Goal: Use online tool/utility: Utilize a website feature to perform a specific function

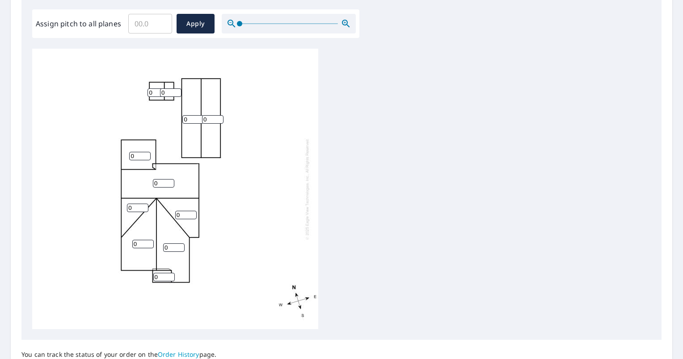
scroll to position [266, 0]
type input "1"
click at [197, 118] on input "1" at bounding box center [192, 118] width 21 height 8
type input "4"
click at [209, 124] on div "0 0 0 4 0 0 0 0 0 0 0" at bounding box center [175, 188] width 286 height 281
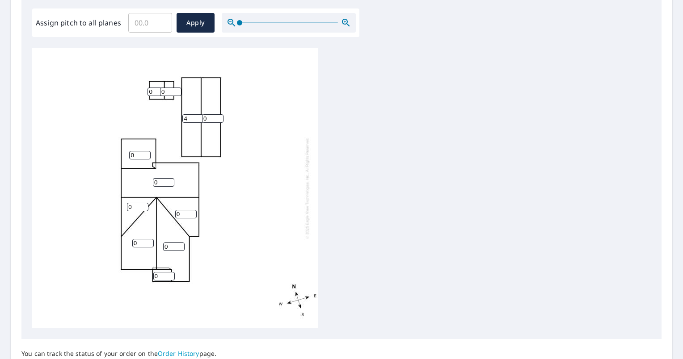
click at [153, 11] on input "Assign pitch to all planes" at bounding box center [150, 22] width 44 height 25
click at [151, 24] on input "Assign pitch to all planes" at bounding box center [150, 22] width 44 height 25
type input "9"
click at [188, 24] on span "Apply" at bounding box center [196, 22] width 24 height 11
type input "9"
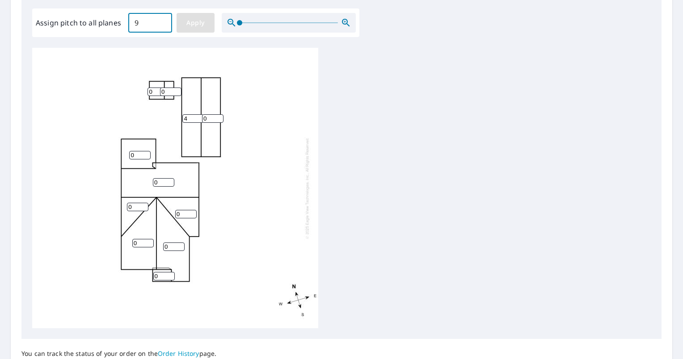
type input "9"
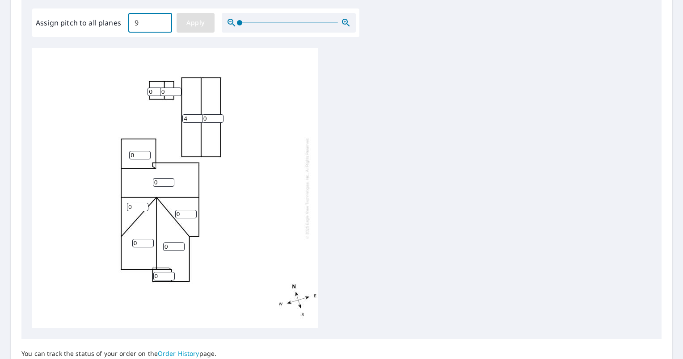
type input "9"
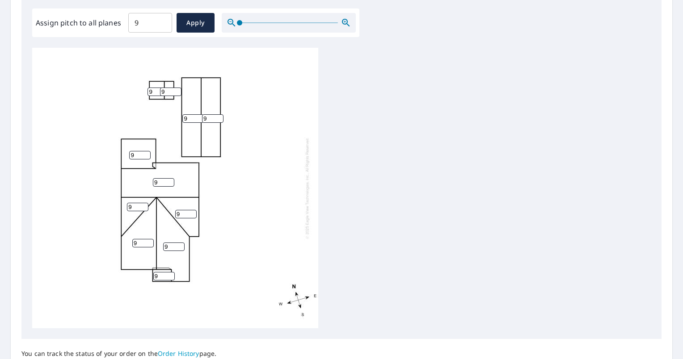
click at [206, 120] on input "9" at bounding box center [212, 118] width 21 height 8
type input "4"
click at [194, 122] on input "9" at bounding box center [192, 118] width 21 height 8
type input "4"
click at [162, 183] on input "9" at bounding box center [163, 182] width 21 height 8
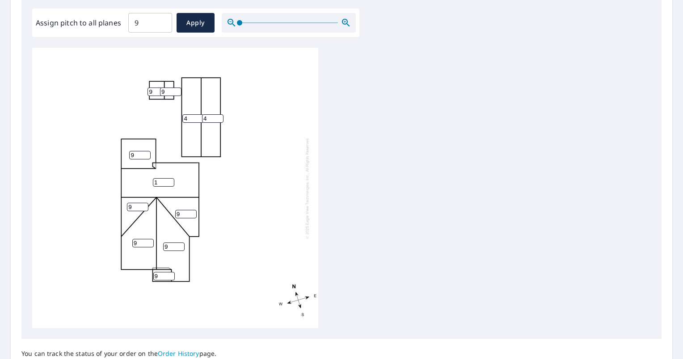
type input "1"
click at [139, 155] on input "9" at bounding box center [139, 155] width 21 height 8
type input "1"
click at [160, 183] on input "1" at bounding box center [163, 182] width 21 height 8
type input "9"
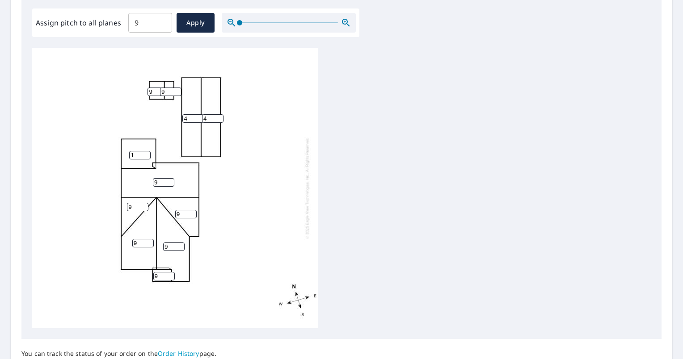
click at [160, 276] on input "9" at bounding box center [163, 276] width 21 height 8
